Goal: Information Seeking & Learning: Find specific fact

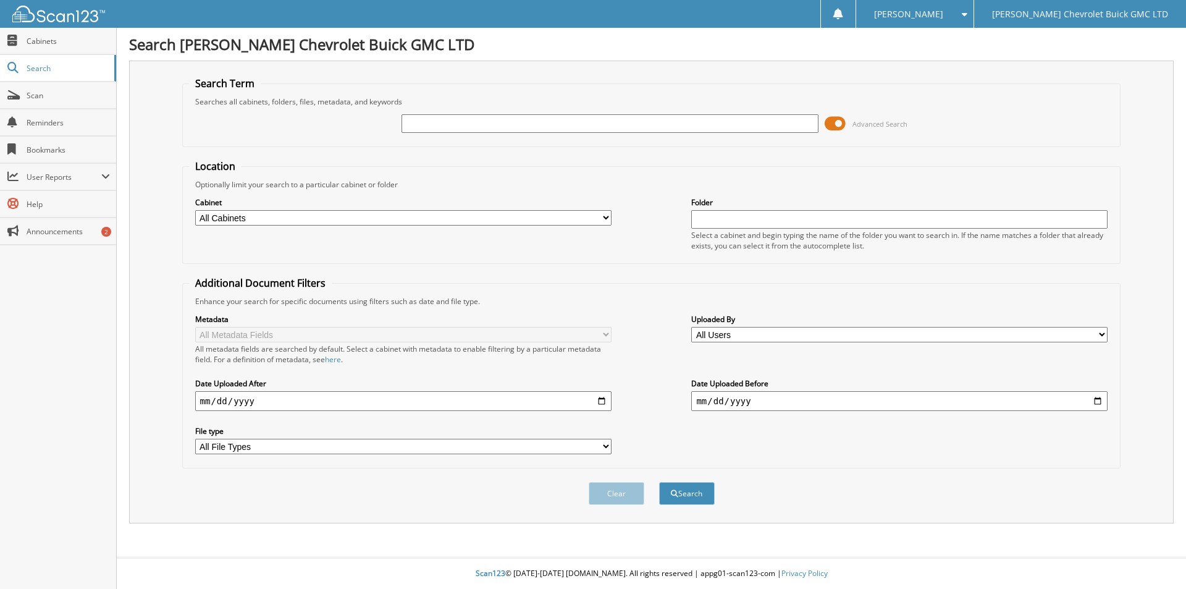
click at [689, 125] on input "text" at bounding box center [610, 123] width 416 height 19
type input "[PERSON_NAME]"
click at [659, 482] on button "Search" at bounding box center [687, 493] width 56 height 23
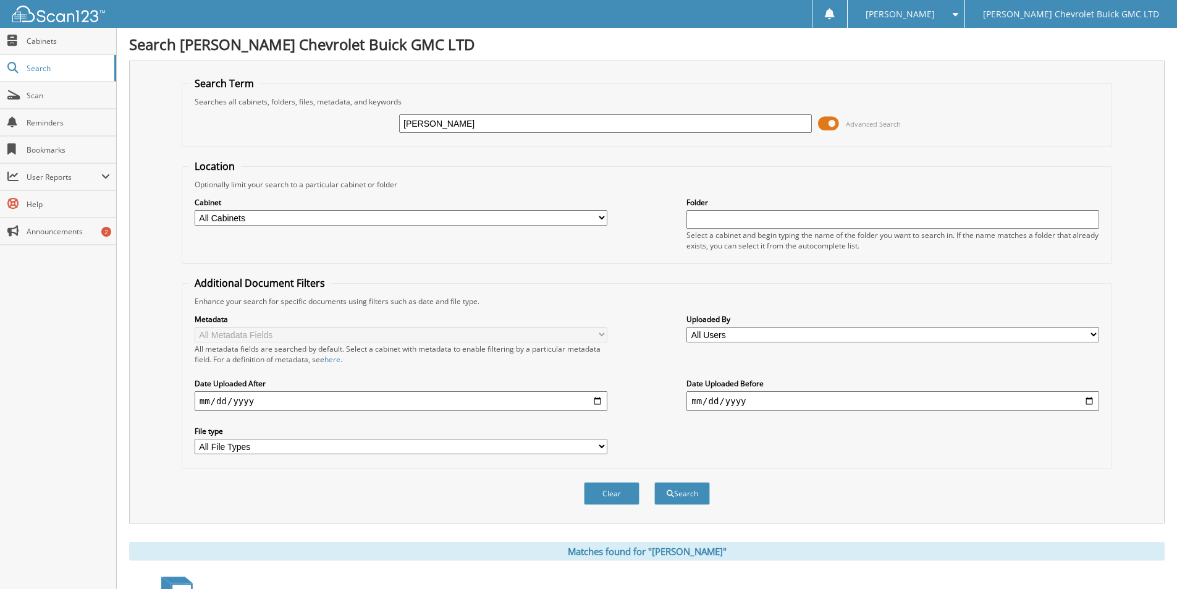
click at [834, 123] on span at bounding box center [828, 123] width 21 height 19
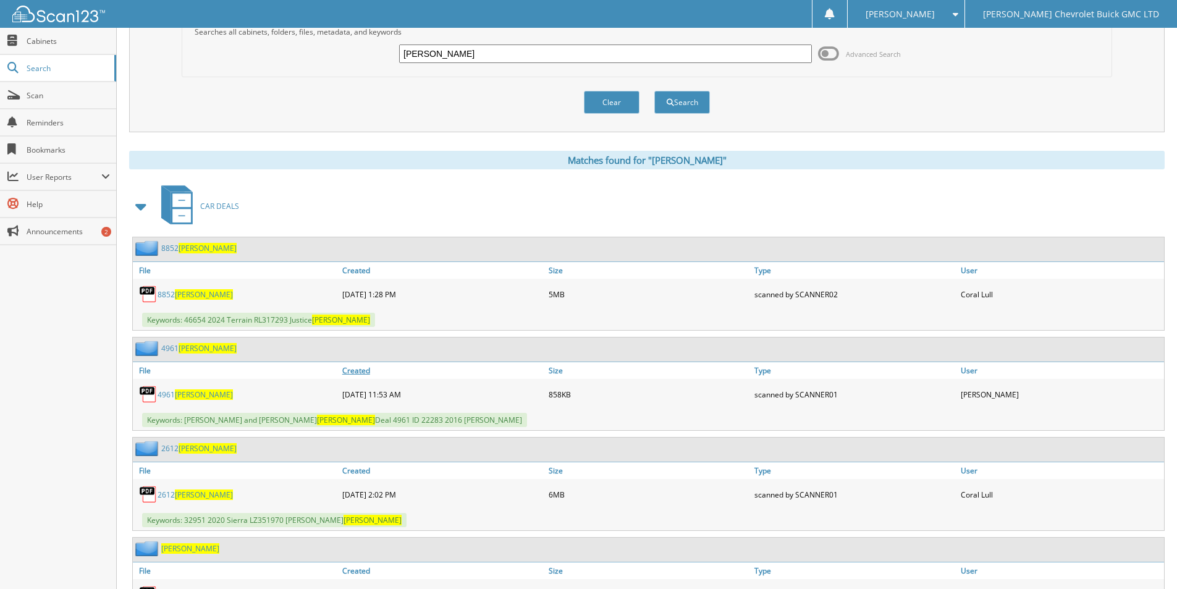
scroll to position [247, 0]
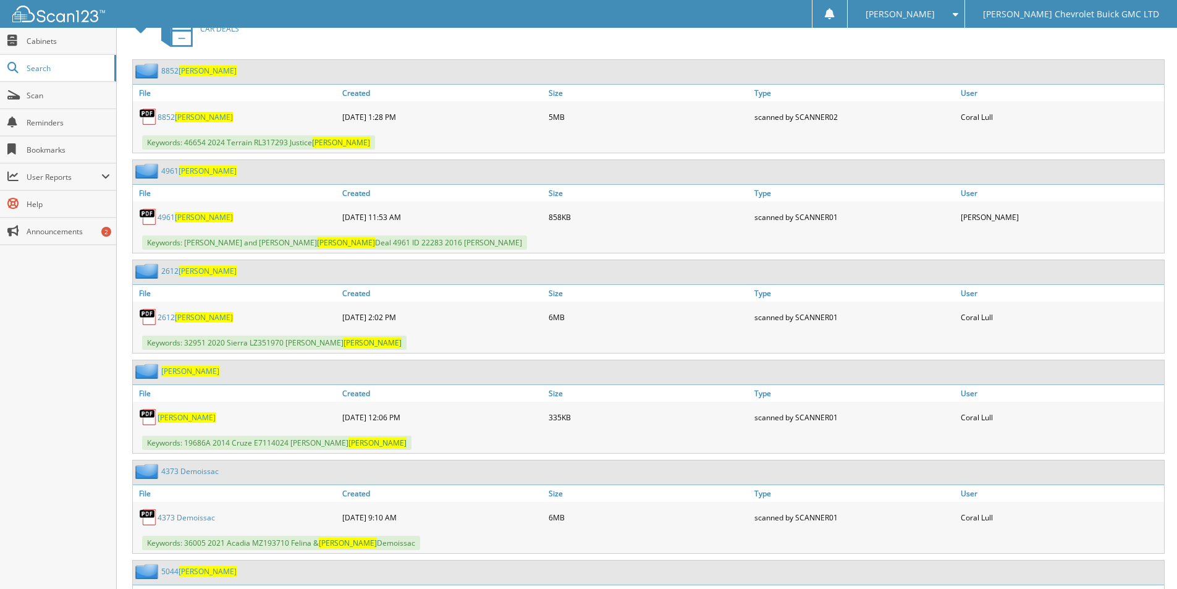
click at [186, 318] on span "Jacques" at bounding box center [204, 317] width 58 height 11
